Goal: Check status: Check status

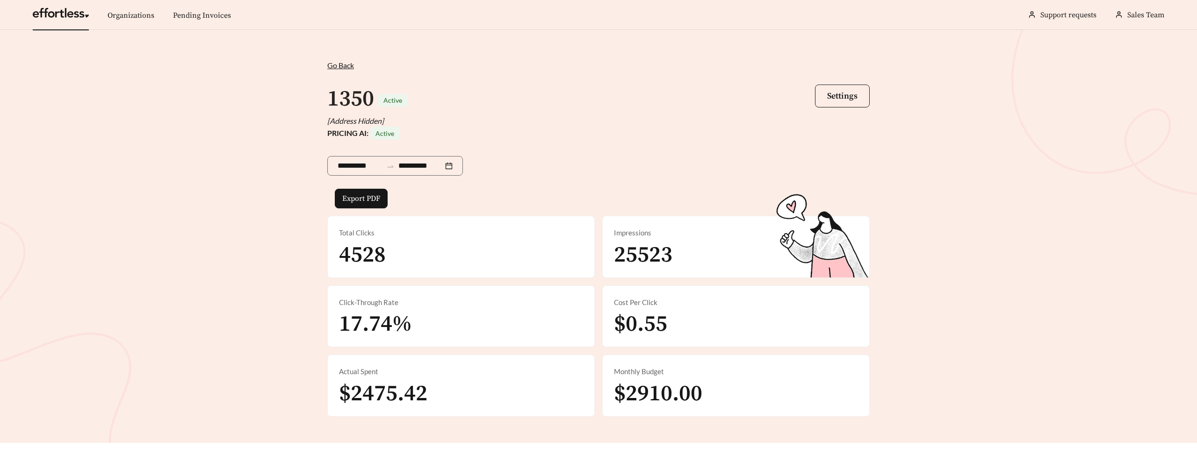
click at [77, 11] on link at bounding box center [61, 15] width 56 height 9
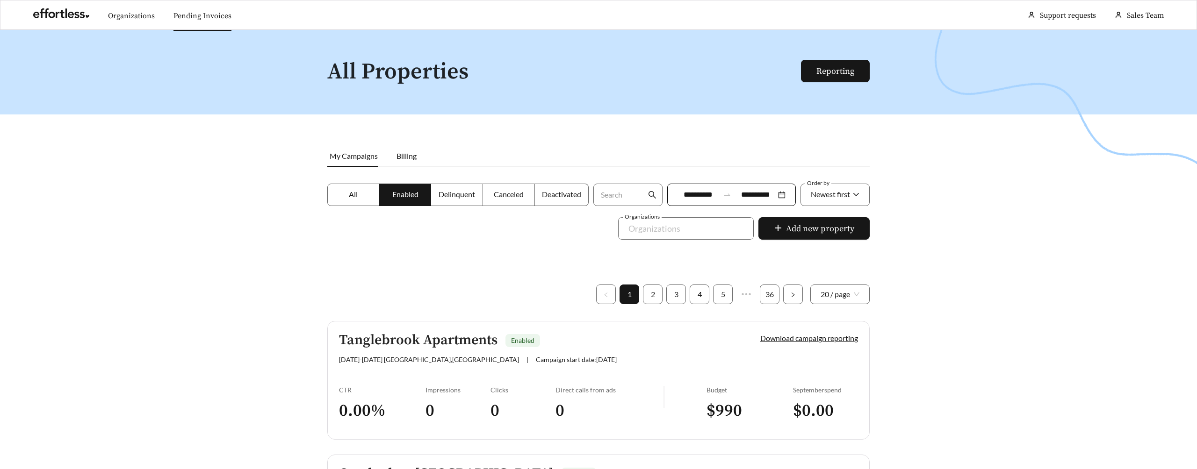
click at [195, 13] on link "Pending Invoices" at bounding box center [202, 15] width 58 height 9
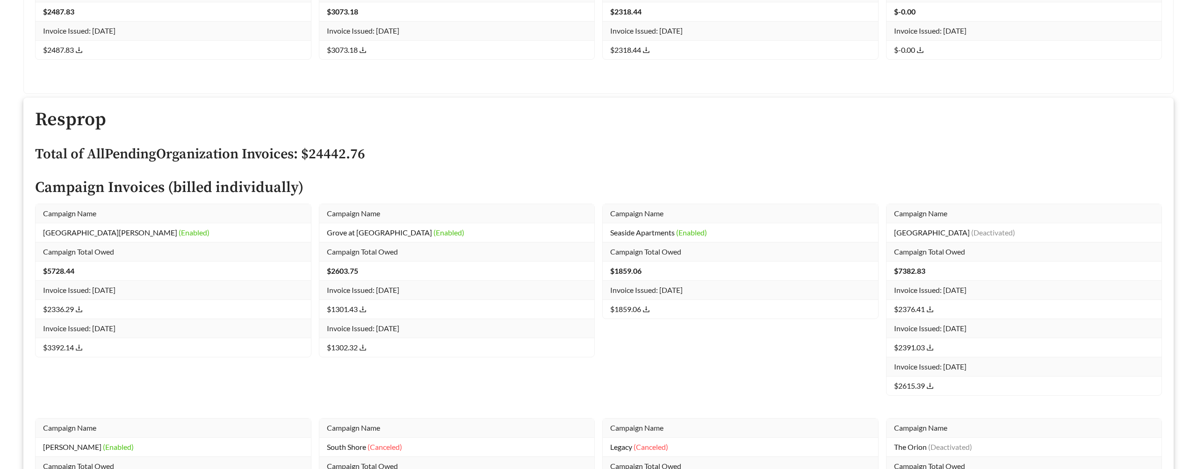
scroll to position [12004, 0]
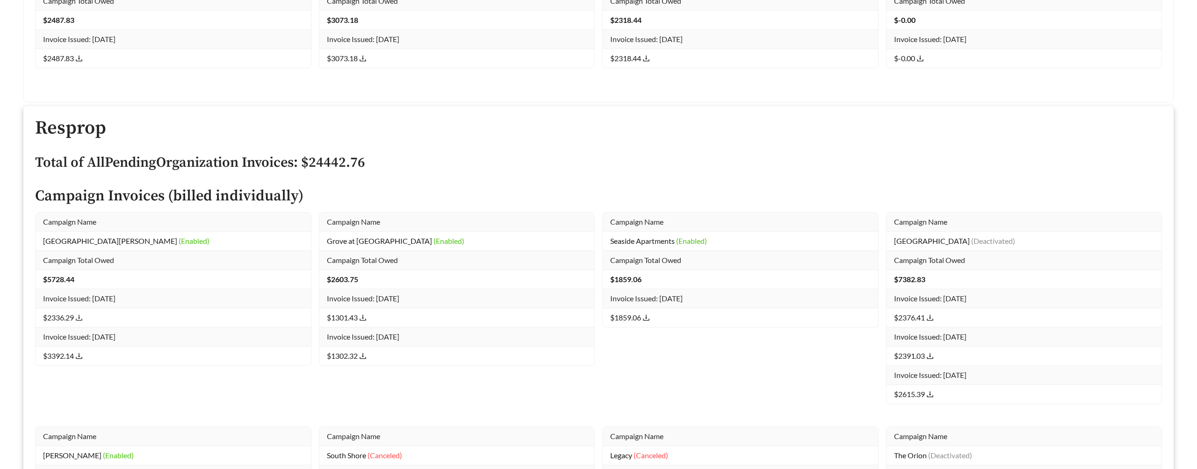
click at [80, 320] on icon "download" at bounding box center [78, 317] width 7 height 7
click at [81, 357] on icon "download" at bounding box center [78, 355] width 7 height 7
drag, startPoint x: 44, startPoint y: 224, endPoint x: 150, endPoint y: 367, distance: 177.8
click at [150, 367] on div "Campaign Name San [PERSON_NAME] Apartments (Enabled) Campaign Total Owed $ 5728…" at bounding box center [173, 319] width 284 height 215
copy div
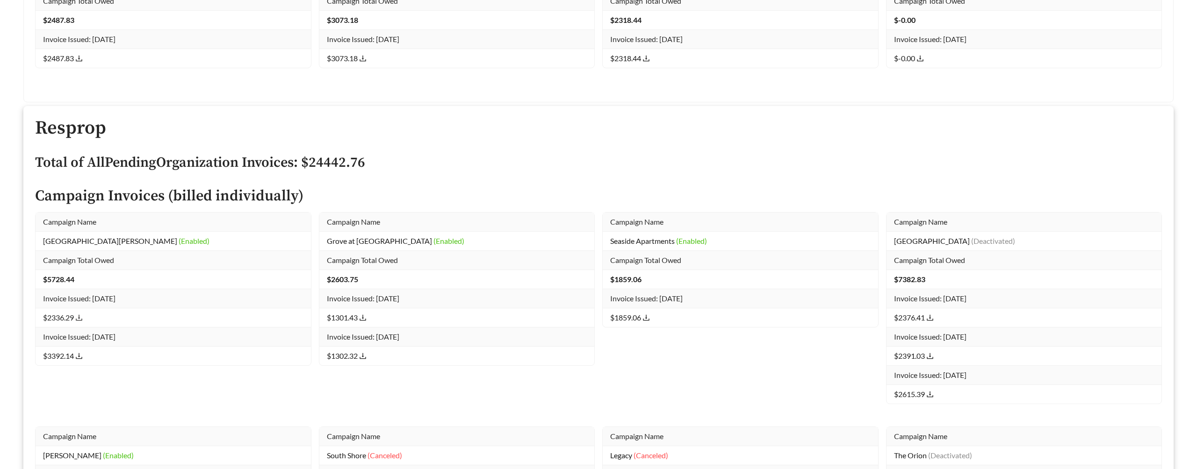
click at [80, 320] on icon "download" at bounding box center [78, 317] width 7 height 7
click at [80, 358] on icon "download" at bounding box center [78, 355] width 7 height 7
click at [103, 256] on span "Campaign Total Owed" at bounding box center [78, 260] width 71 height 9
click at [79, 222] on span "Campaign Name" at bounding box center [69, 221] width 53 height 9
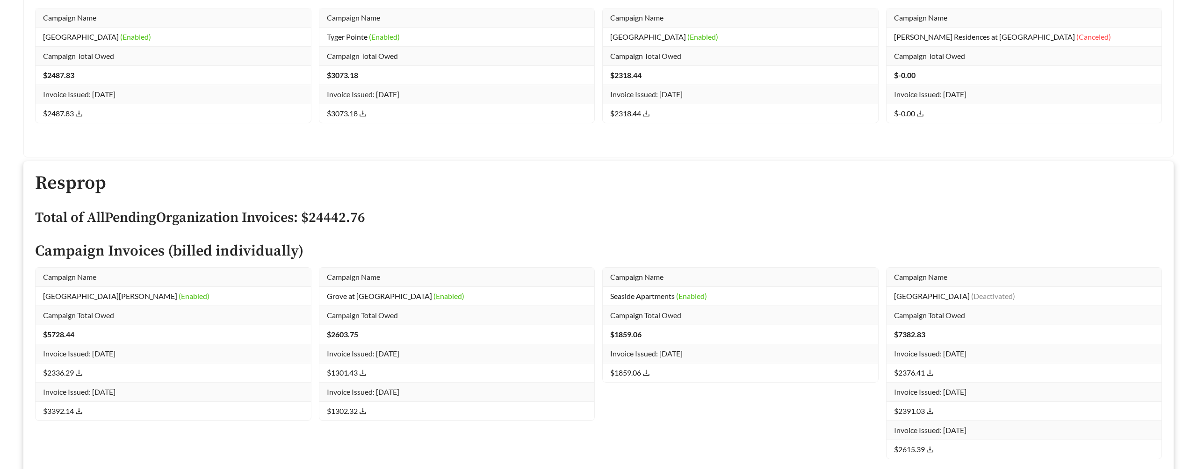
click at [68, 301] on td "San [PERSON_NAME] Apartments (Enabled)" at bounding box center [173, 296] width 275 height 19
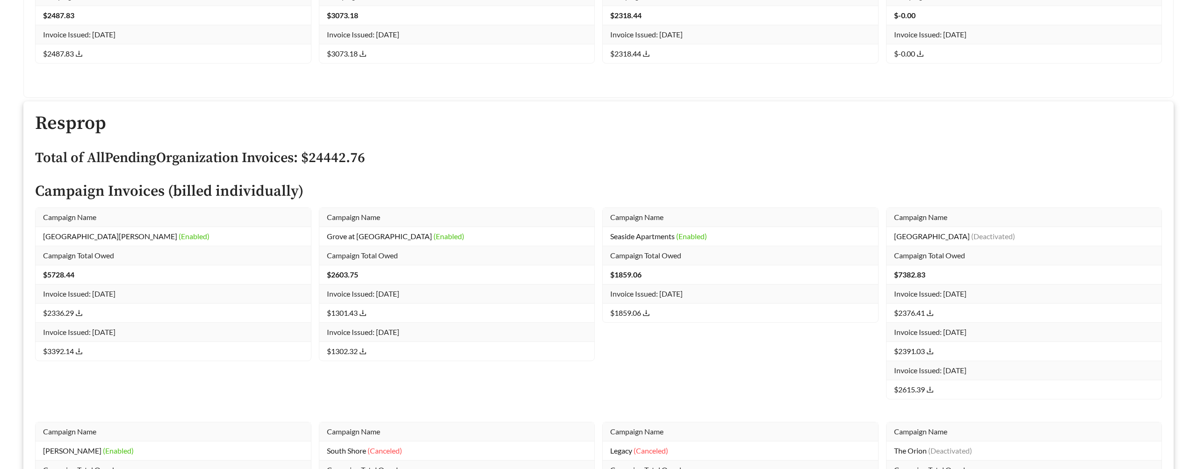
scroll to position [12010, 0]
click at [70, 220] on th "Campaign Name" at bounding box center [173, 215] width 275 height 19
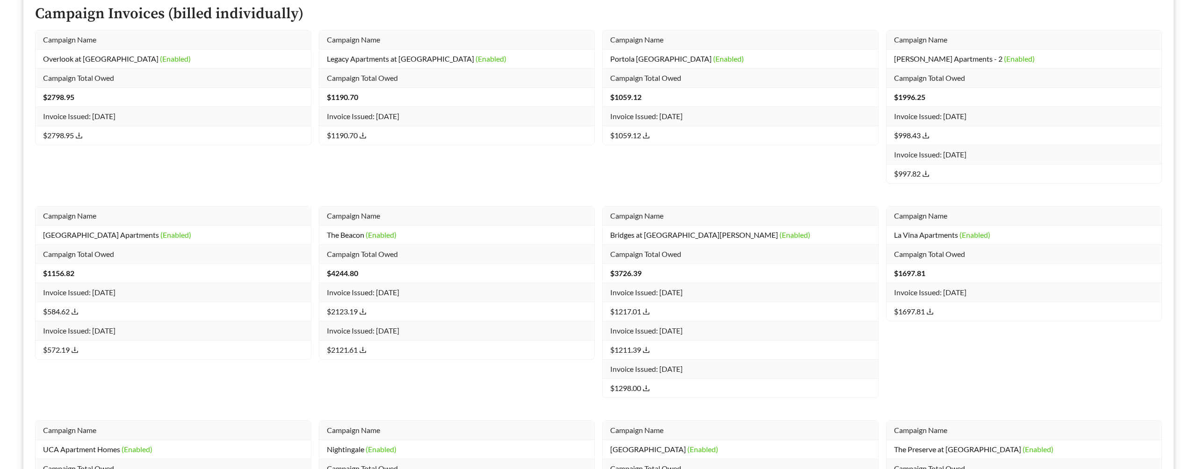
click at [649, 311] on icon "download" at bounding box center [645, 311] width 7 height 7
click at [651, 348] on td "$1211.39" at bounding box center [739, 349] width 275 height 19
click at [648, 387] on icon "download" at bounding box center [645, 388] width 7 height 7
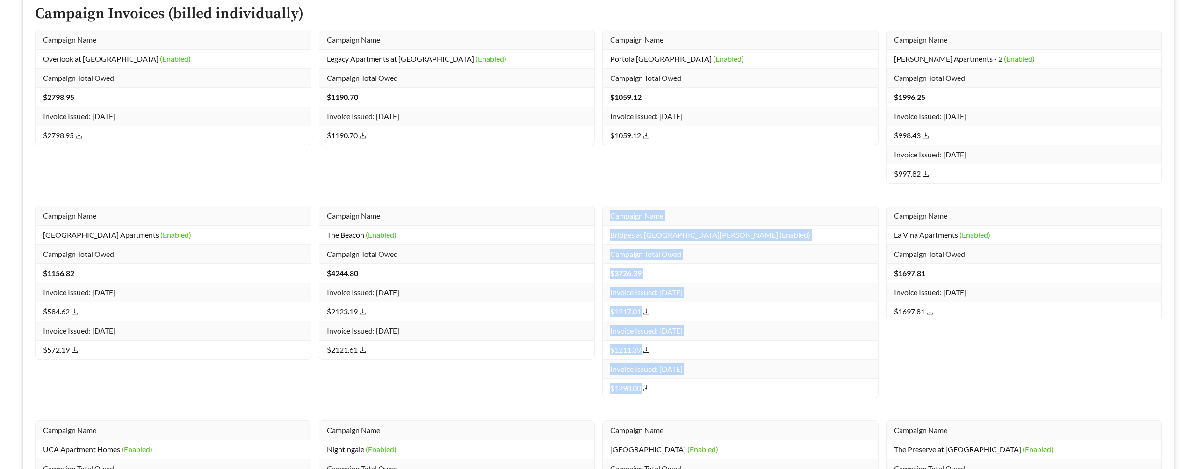
drag, startPoint x: 678, startPoint y: 394, endPoint x: 601, endPoint y: 221, distance: 190.0
click at [601, 221] on div "Campaign Name Bridges at [GEOGRAPHIC_DATA][PERSON_NAME] (Enabled) Campaign Tota…" at bounding box center [740, 313] width 284 height 215
copy tbody "Campaign Name Bridges at [GEOGRAPHIC_DATA][PERSON_NAME] (Enabled) Campaign Tota…"
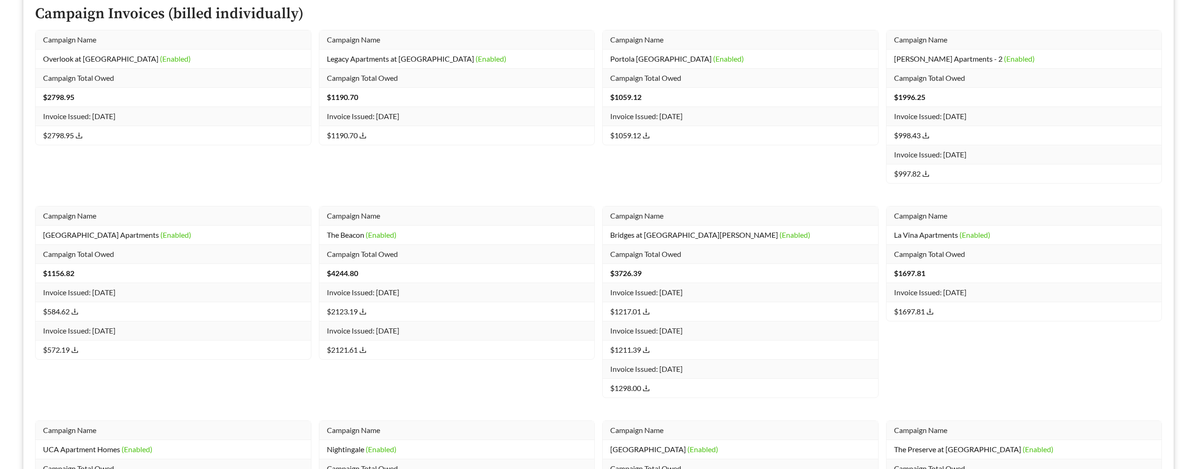
click at [960, 387] on div "Campaign Name La Vina Apartments (Enabled) Campaign Total Owed $ 1697.81 Invoic…" at bounding box center [1024, 313] width 284 height 215
click at [642, 347] on link "$1211.39" at bounding box center [630, 349] width 40 height 9
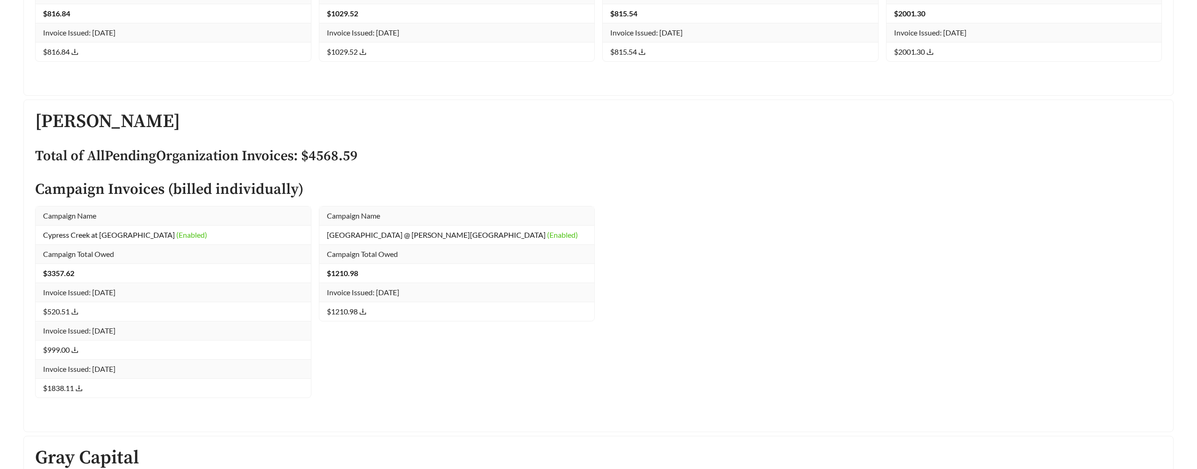
scroll to position [12010, 0]
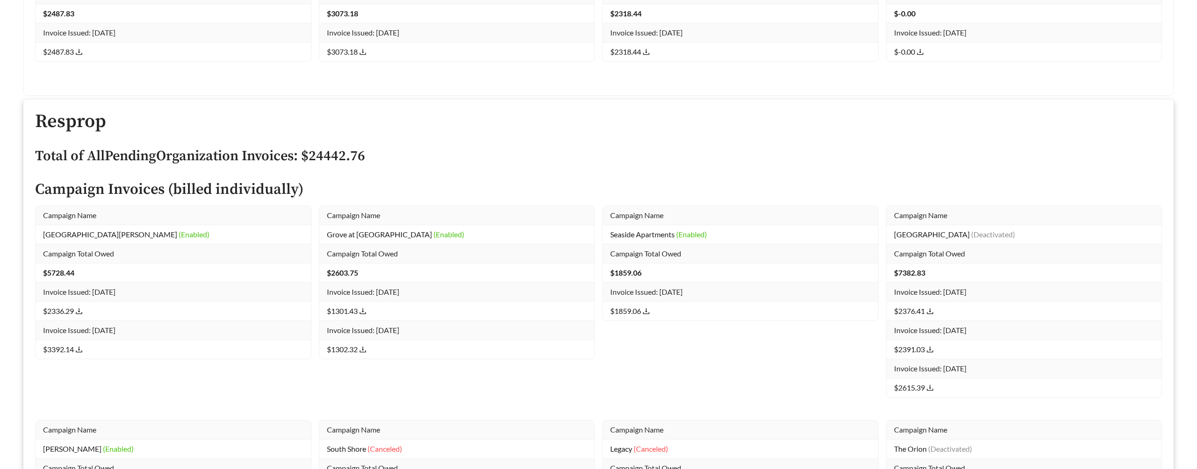
click at [181, 229] on td "San [PERSON_NAME] Apartments (Enabled)" at bounding box center [173, 234] width 275 height 19
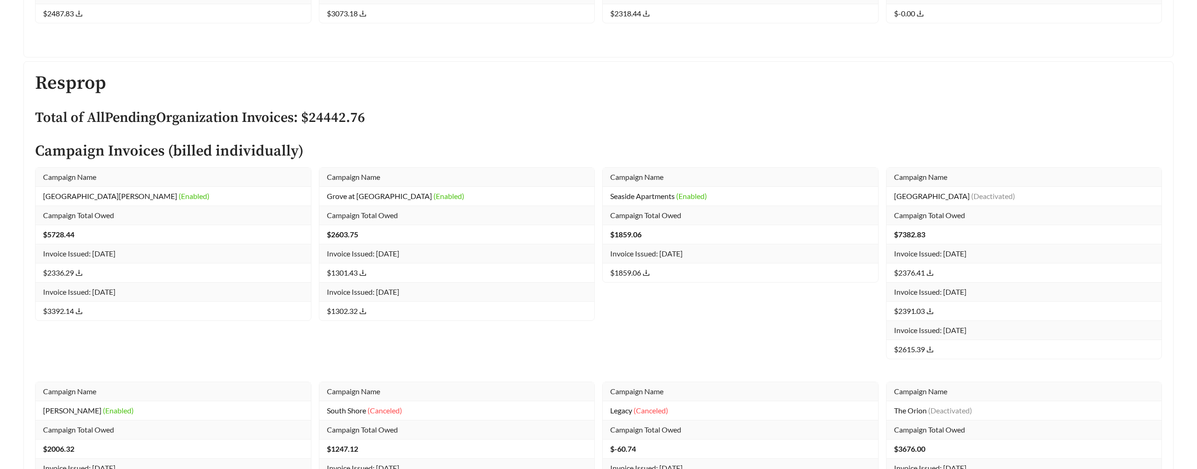
scroll to position [11972, 0]
